Goal: Obtain resource: Download file/media

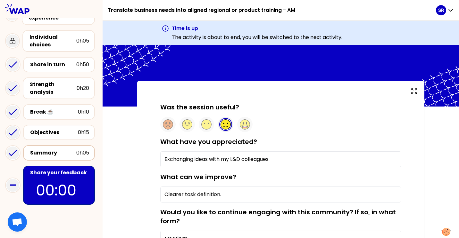
click at [58, 154] on div "Summary" at bounding box center [53, 153] width 46 height 8
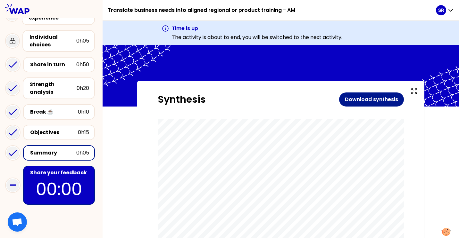
click at [283, 96] on button "Download synthesis" at bounding box center [371, 100] width 65 height 14
